Goal: Transaction & Acquisition: Purchase product/service

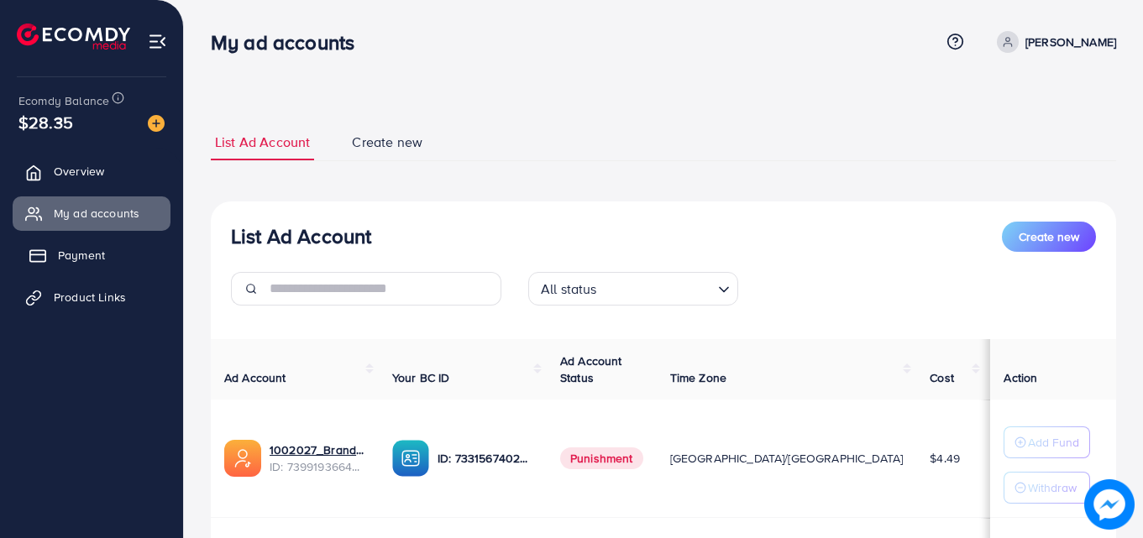
click at [139, 254] on link "Payment" at bounding box center [92, 255] width 158 height 34
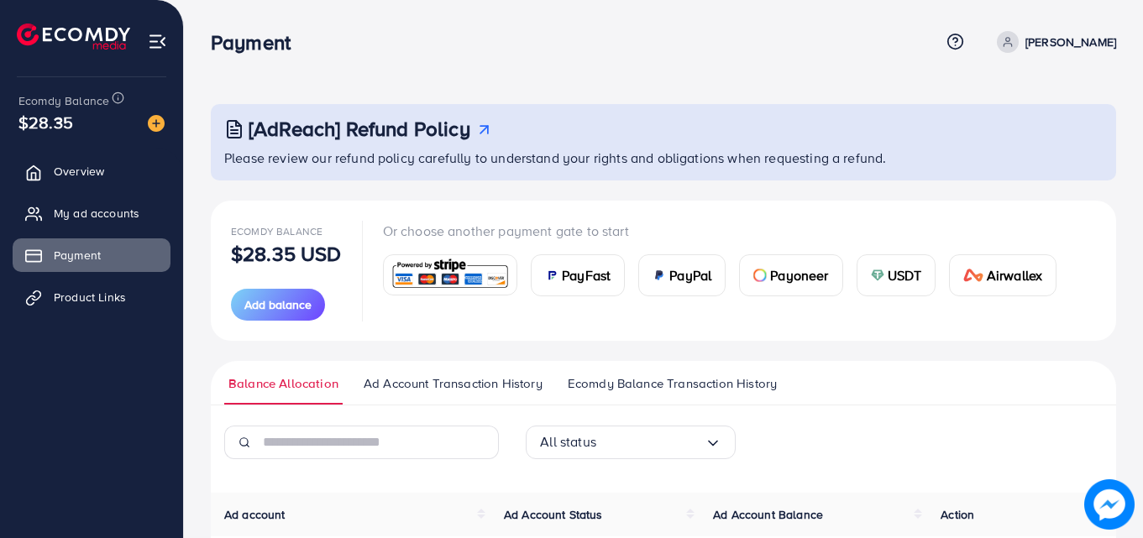
click at [893, 280] on span "USDT" at bounding box center [905, 275] width 34 height 20
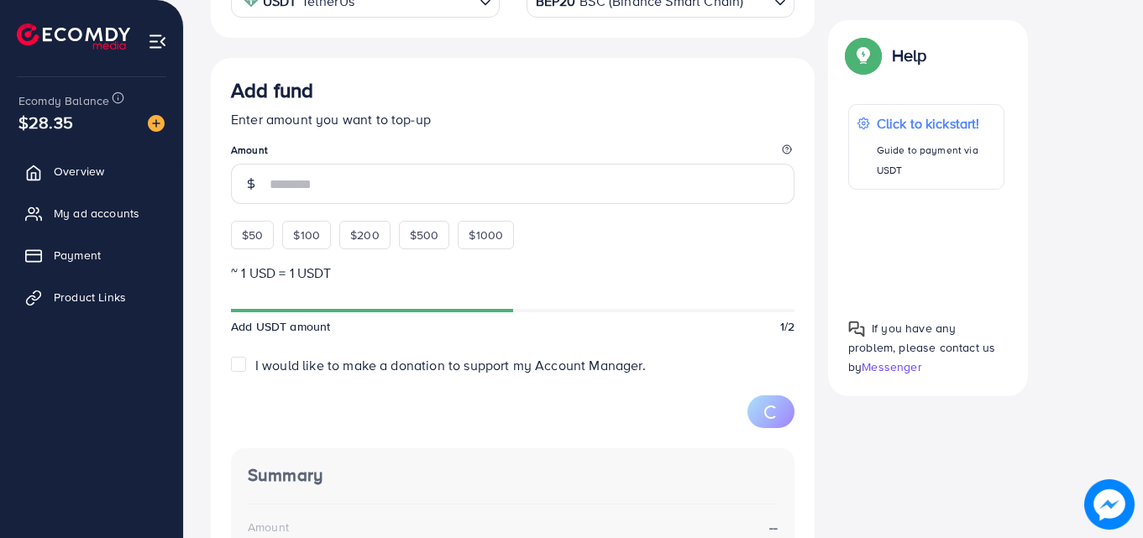
scroll to position [381, 0]
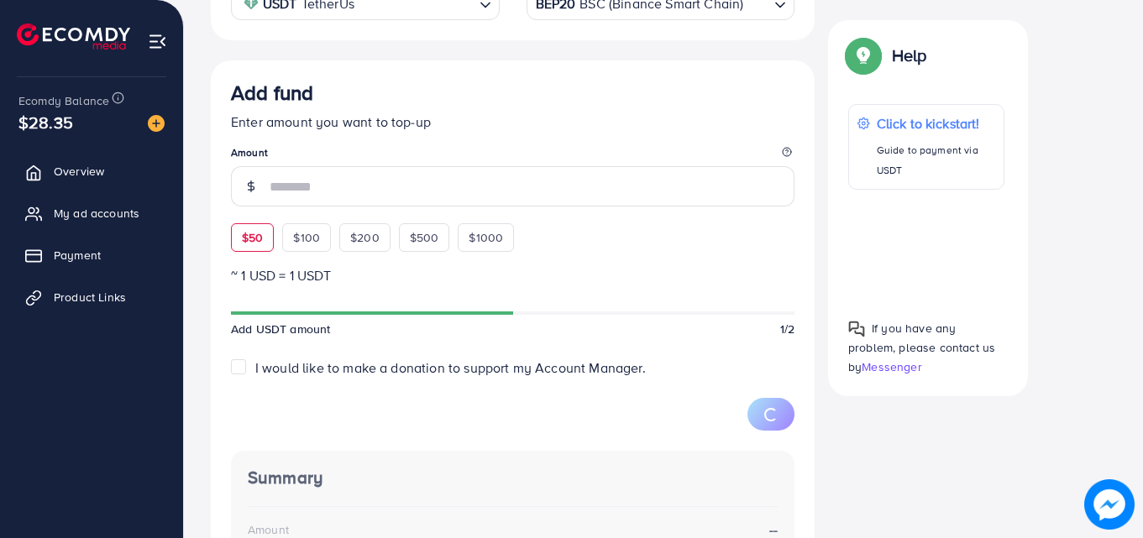
click at [255, 233] on div "Add fund Enter amount you want to top-up Amount $50 $100 $200 $500 $1000" at bounding box center [512, 166] width 563 height 171
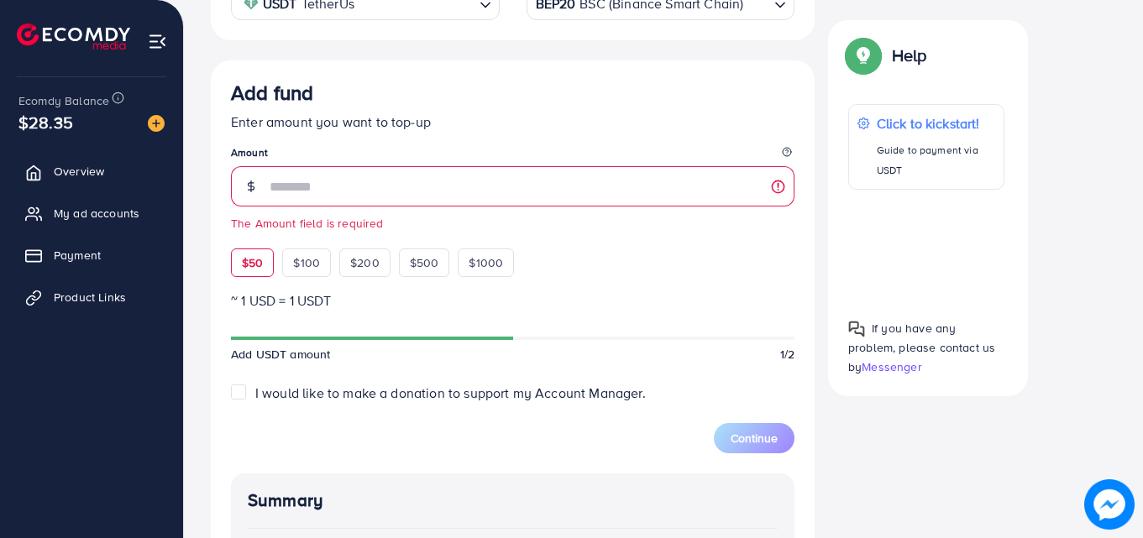
click at [250, 259] on span "$50" at bounding box center [252, 262] width 21 height 17
type input "**"
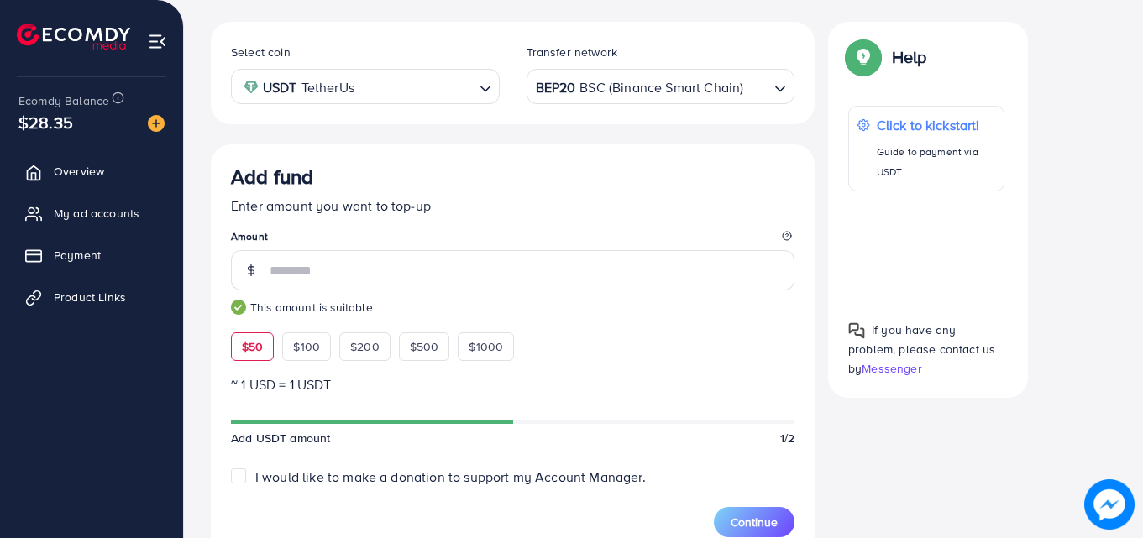
scroll to position [190, 0]
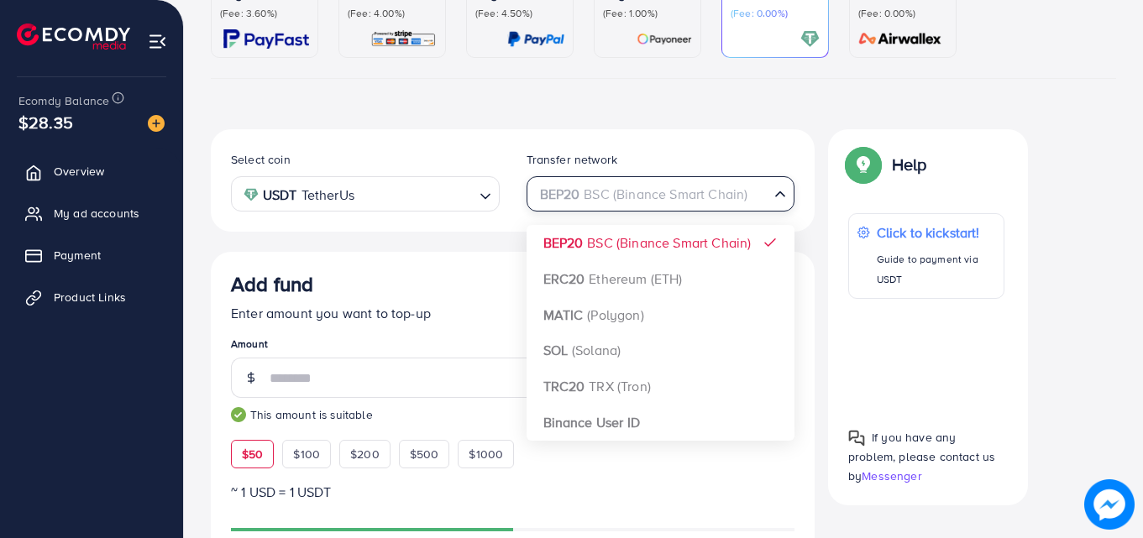
click at [552, 190] on div "BEP20 BSC (Binance Smart Chain)" at bounding box center [651, 192] width 238 height 29
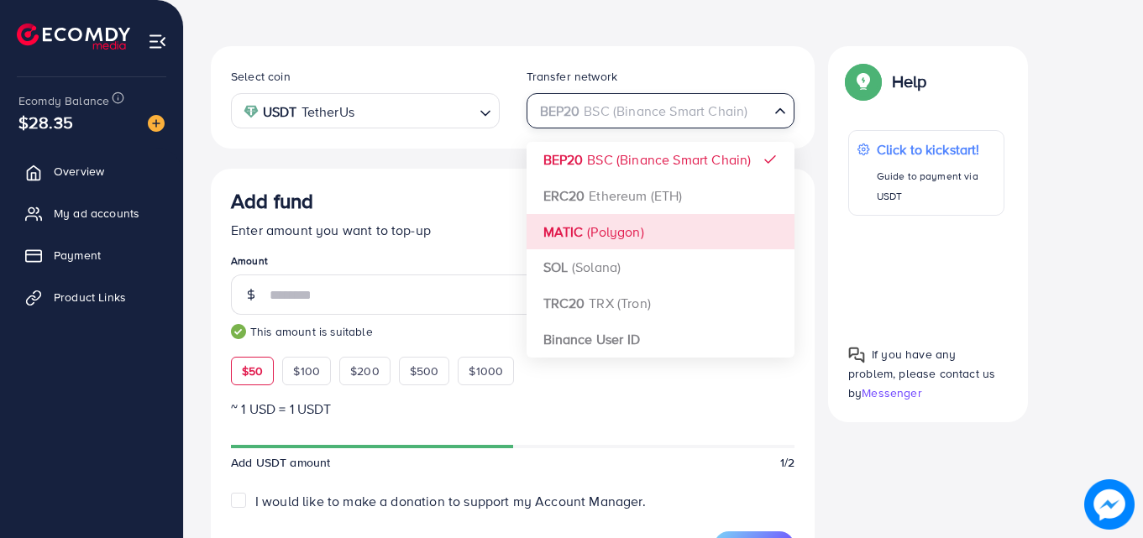
scroll to position [369, 0]
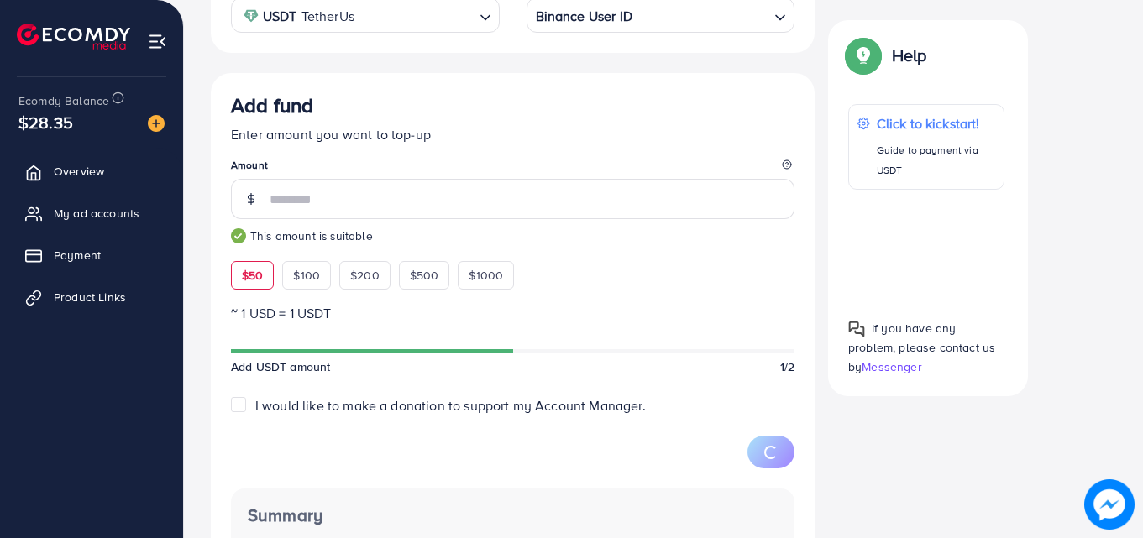
click at [570, 254] on div "Select coin USDT TetherUs Loading... Transfer network Binance User ID Loading..…" at bounding box center [513, 396] width 604 height 893
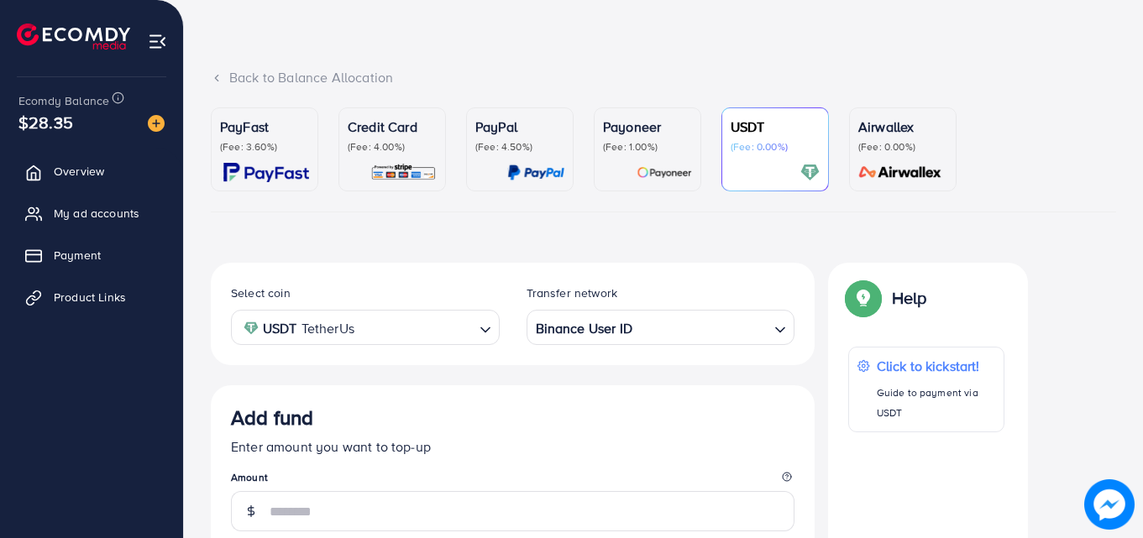
scroll to position [0, 0]
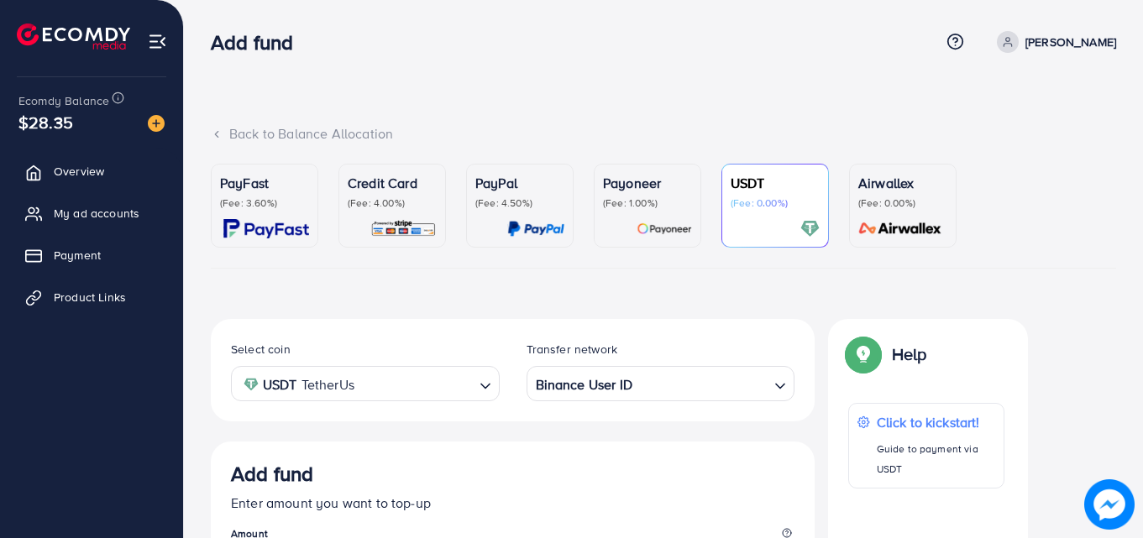
click at [284, 220] on img at bounding box center [266, 228] width 86 height 19
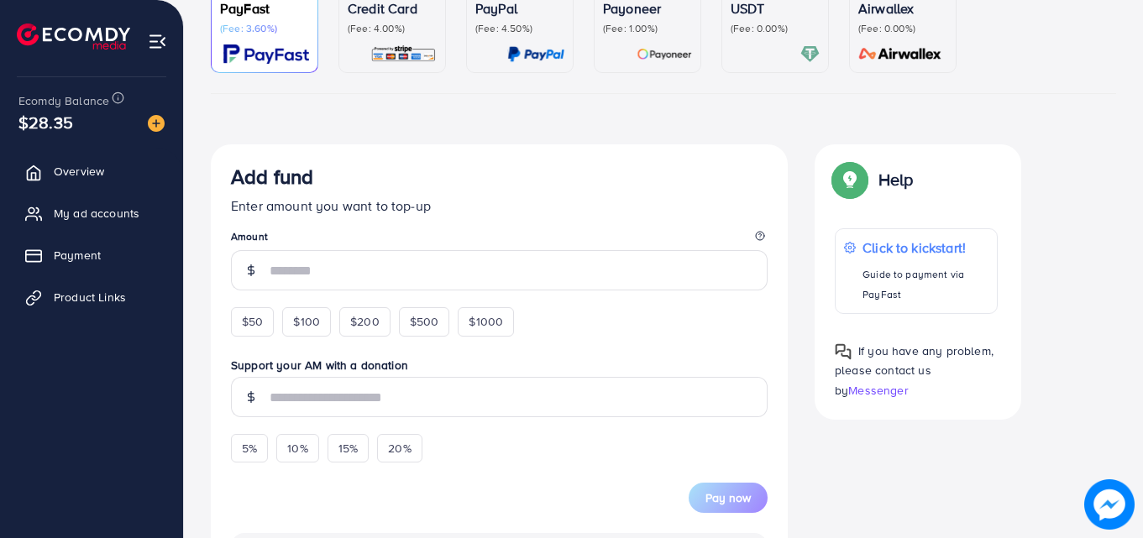
scroll to position [212, 0]
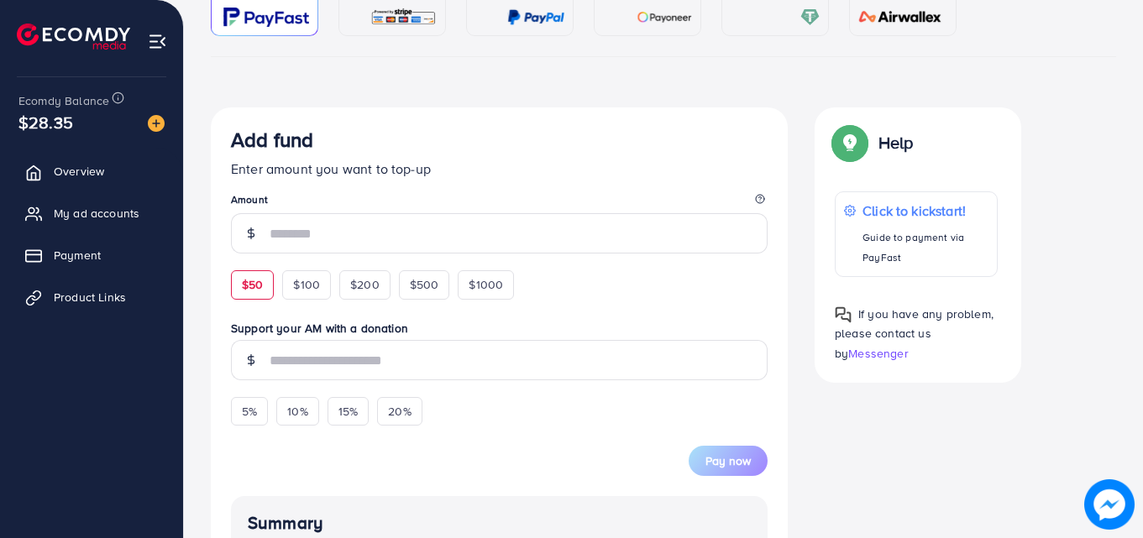
click at [259, 280] on span "$50" at bounding box center [252, 284] width 21 height 17
type input "**"
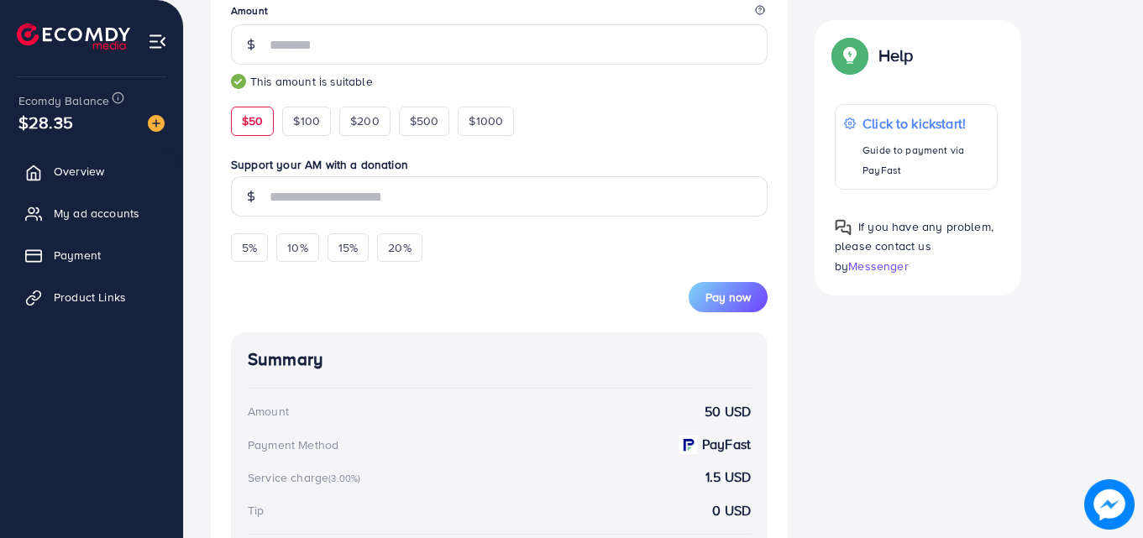
scroll to position [401, 0]
click at [448, 301] on div "Pay now" at bounding box center [499, 286] width 537 height 50
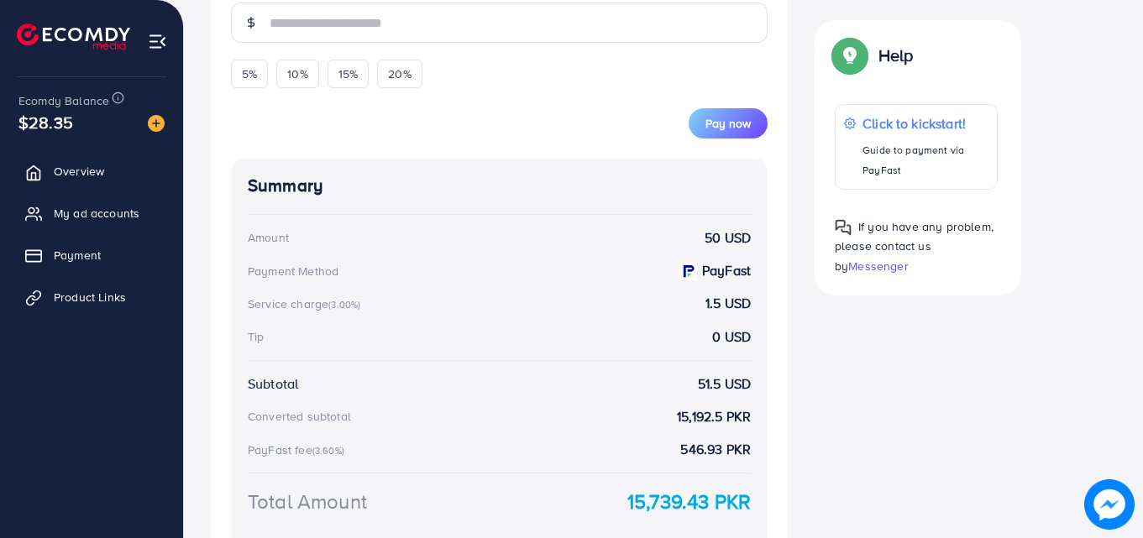
scroll to position [648, 0]
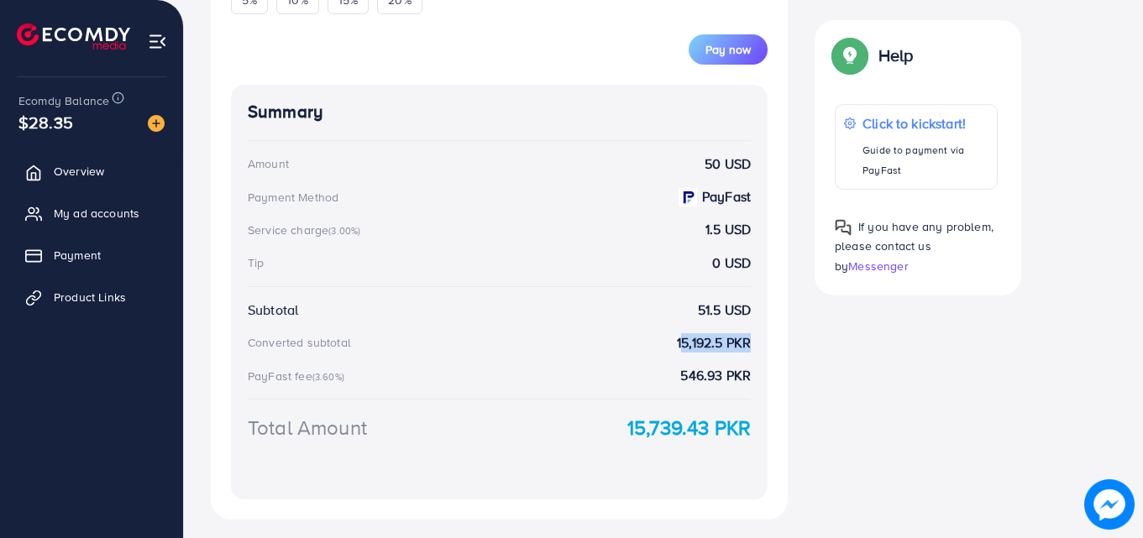
drag, startPoint x: 546, startPoint y: 329, endPoint x: 683, endPoint y: 411, distance: 160.4
click at [683, 411] on div "Summary Amount 50 USD Payment Method PayFast Service charge (3.00%) 1.5 USD Tip…" at bounding box center [499, 292] width 537 height 415
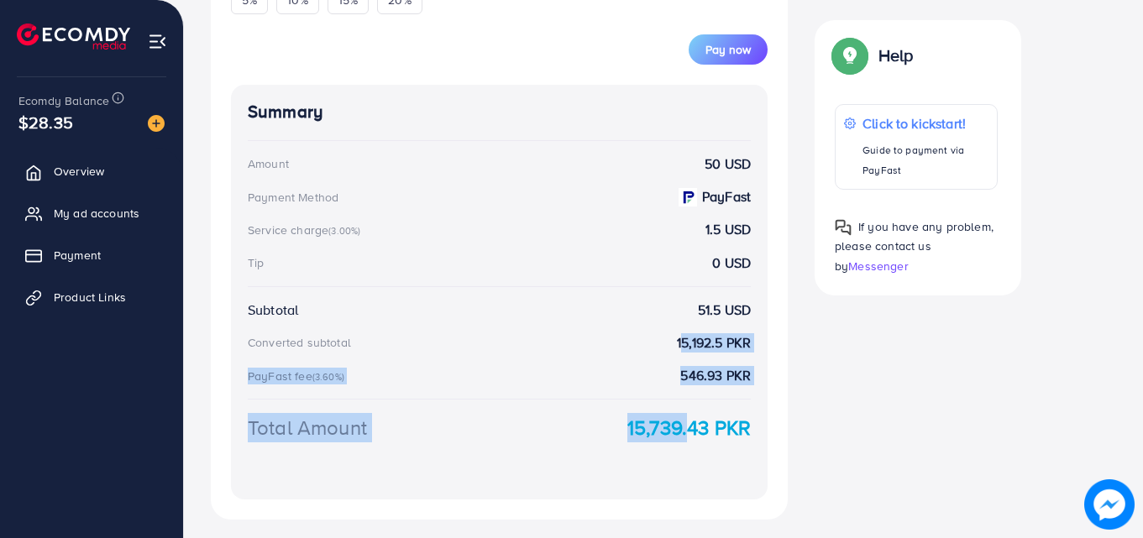
click at [683, 411] on div "Summary Amount 50 USD Payment Method PayFast Service charge (3.00%) 1.5 USD Tip…" at bounding box center [499, 292] width 537 height 415
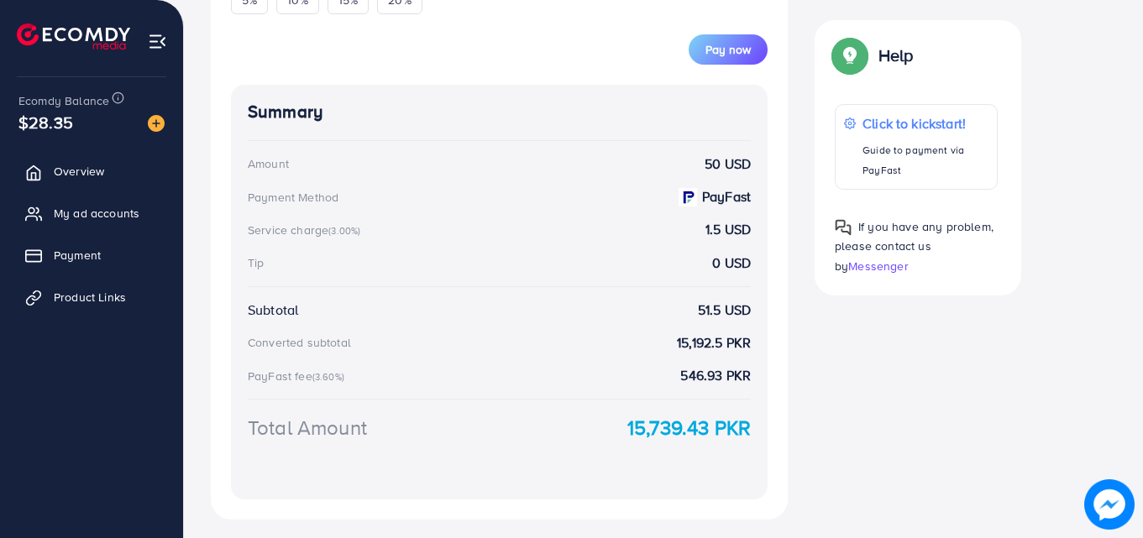
click at [695, 424] on strong "15,739.43 PKR" at bounding box center [688, 427] width 123 height 29
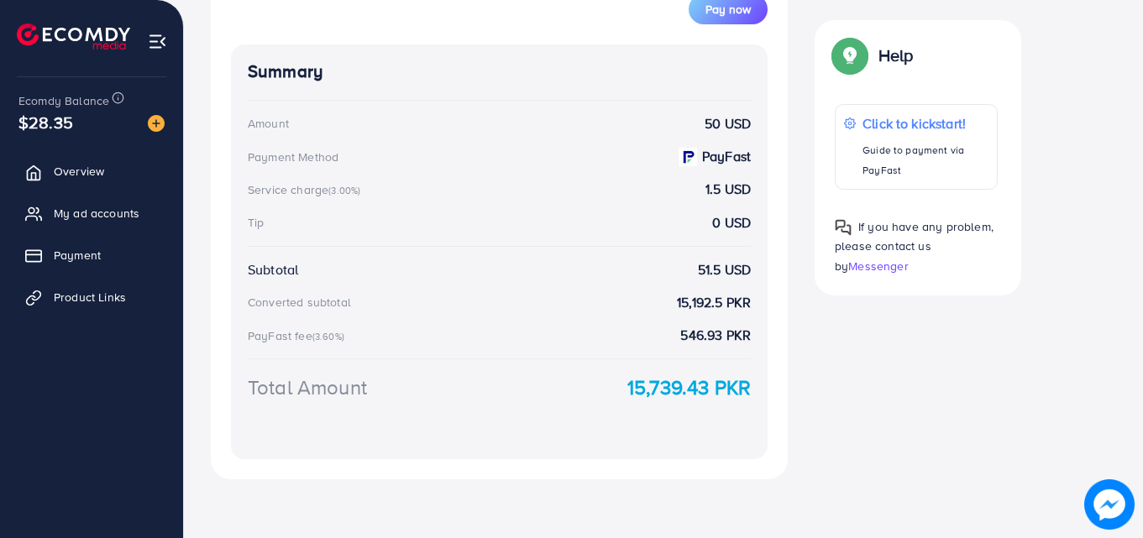
scroll to position [690, 0]
click at [656, 386] on strong "15,739.43 PKR" at bounding box center [688, 385] width 123 height 29
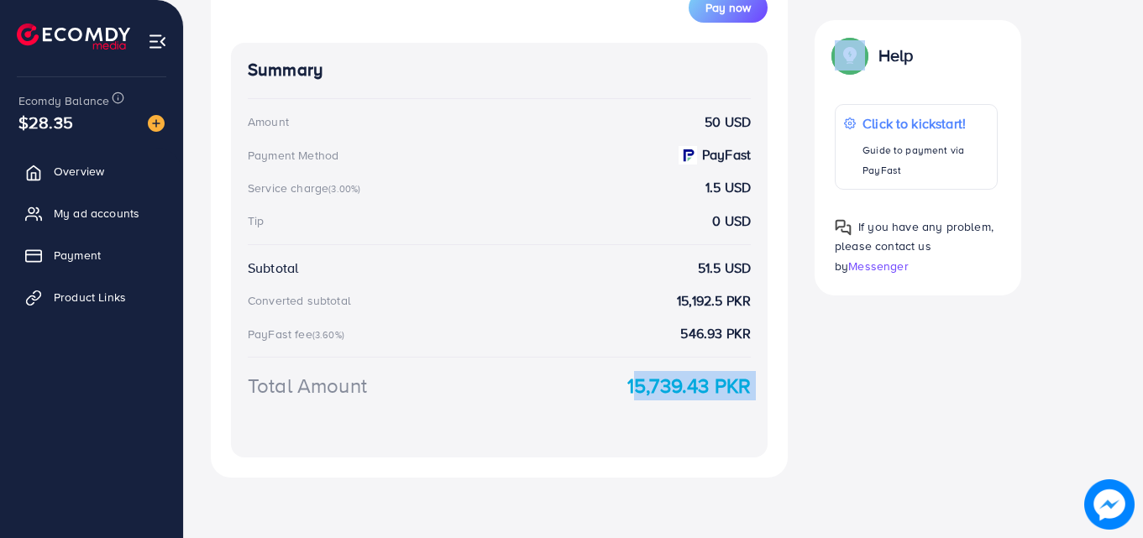
click at [656, 386] on strong "15,739.43 PKR" at bounding box center [688, 385] width 123 height 29
click at [631, 387] on strong "15,739.43 PKR" at bounding box center [688, 385] width 123 height 29
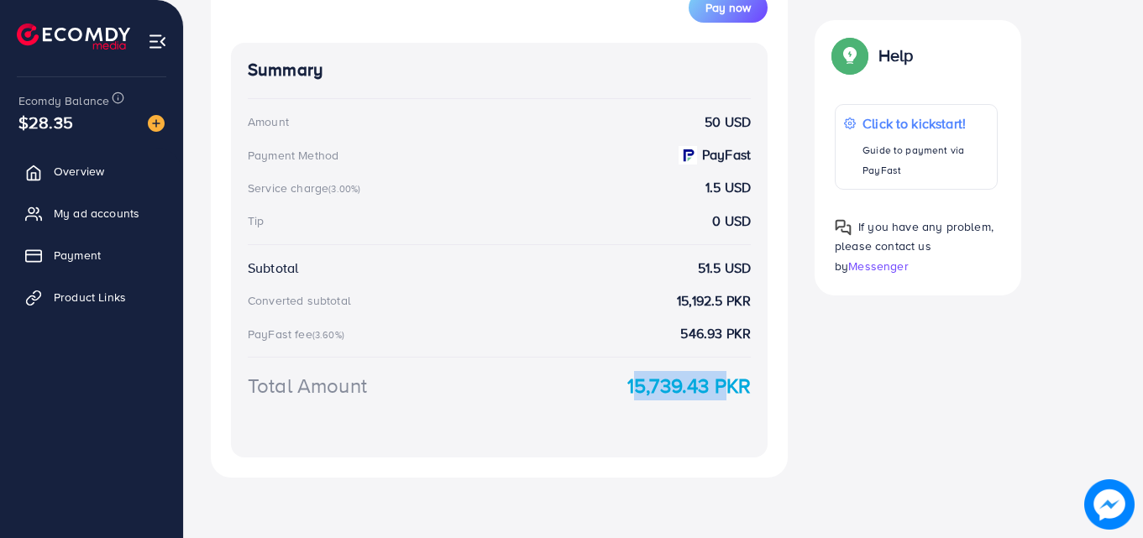
click at [631, 387] on strong "15,739.43 PKR" at bounding box center [688, 385] width 123 height 29
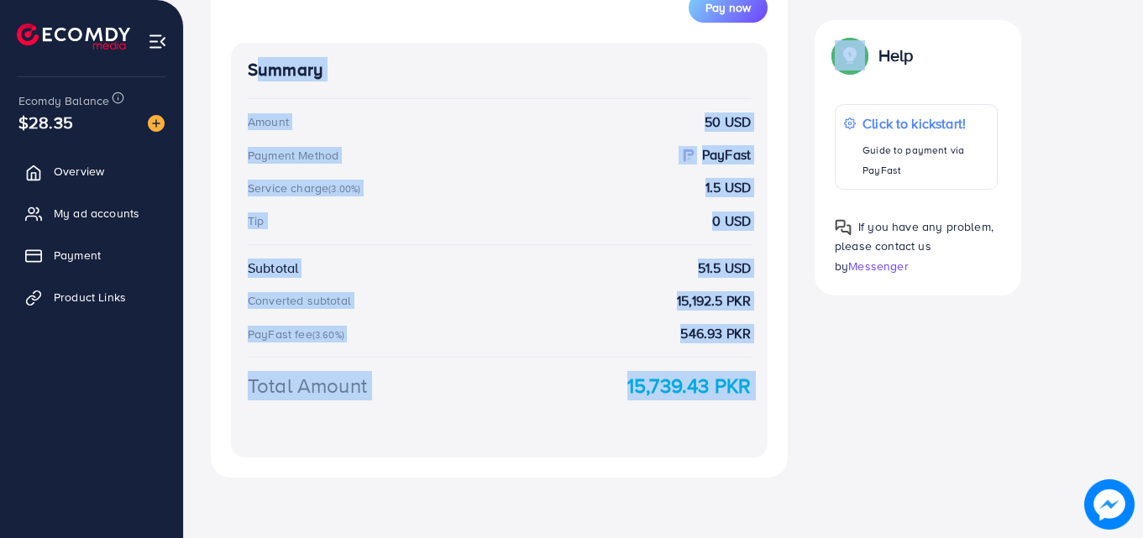
drag, startPoint x: 631, startPoint y: 387, endPoint x: 305, endPoint y: 21, distance: 490.6
click at [305, 21] on div "Add fund Enter amount you want to top-up Amount ** This amount is suitable $50 …" at bounding box center [499, 53] width 577 height 849
click at [312, 45] on div "Summary Amount 50 USD Payment Method PayFast Service charge (3.00%) 1.5 USD Tip…" at bounding box center [499, 250] width 537 height 415
